Goal: Find specific page/section: Find specific page/section

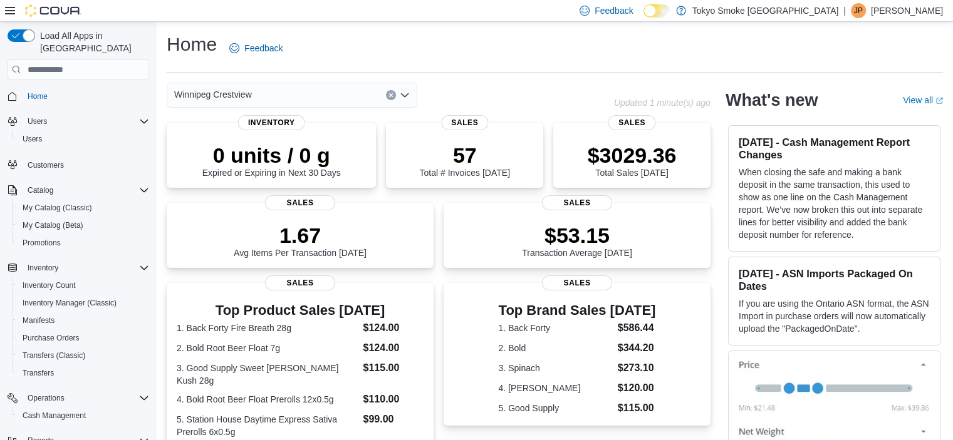
click at [910, 10] on p "Jonathan Penheiro" at bounding box center [907, 10] width 72 height 15
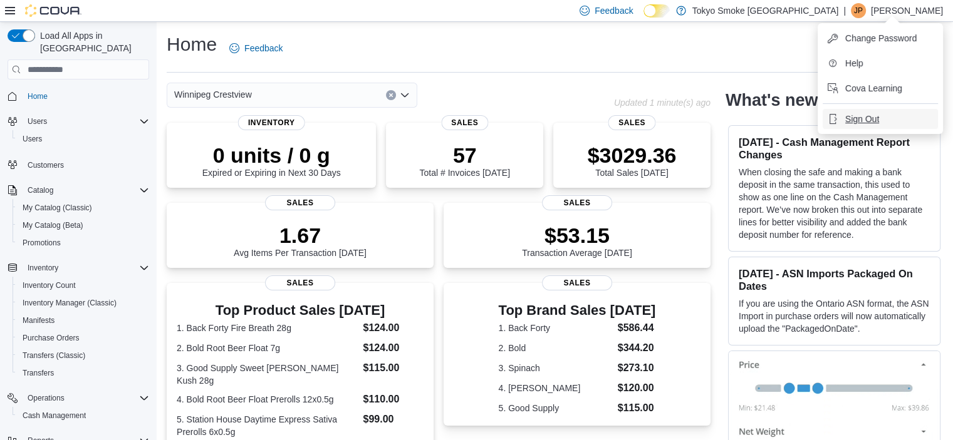
click at [845, 117] on span "Sign Out" at bounding box center [862, 119] width 34 height 13
